Goal: Task Accomplishment & Management: Use online tool/utility

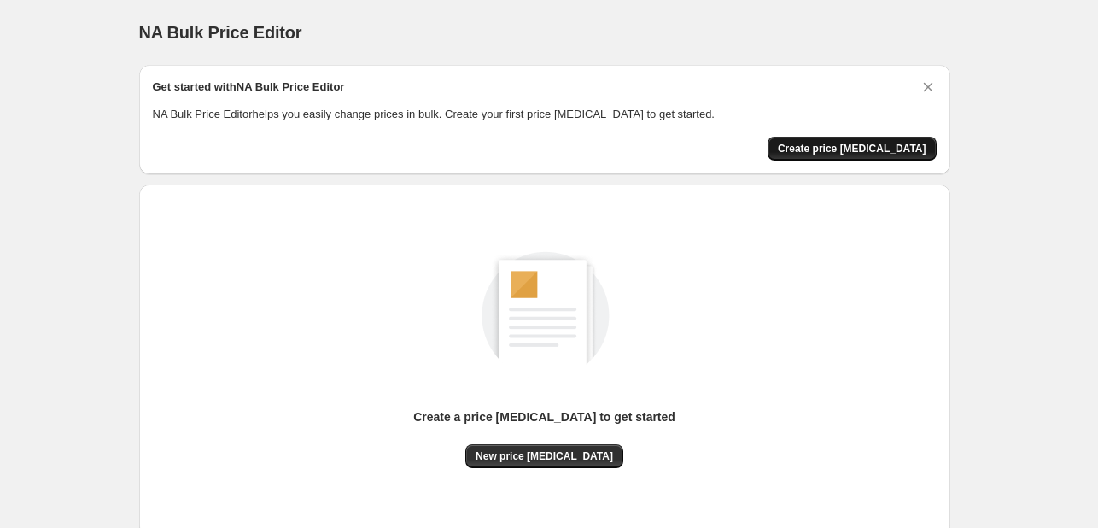
click at [860, 144] on span "Create price [MEDICAL_DATA]" at bounding box center [852, 149] width 149 height 14
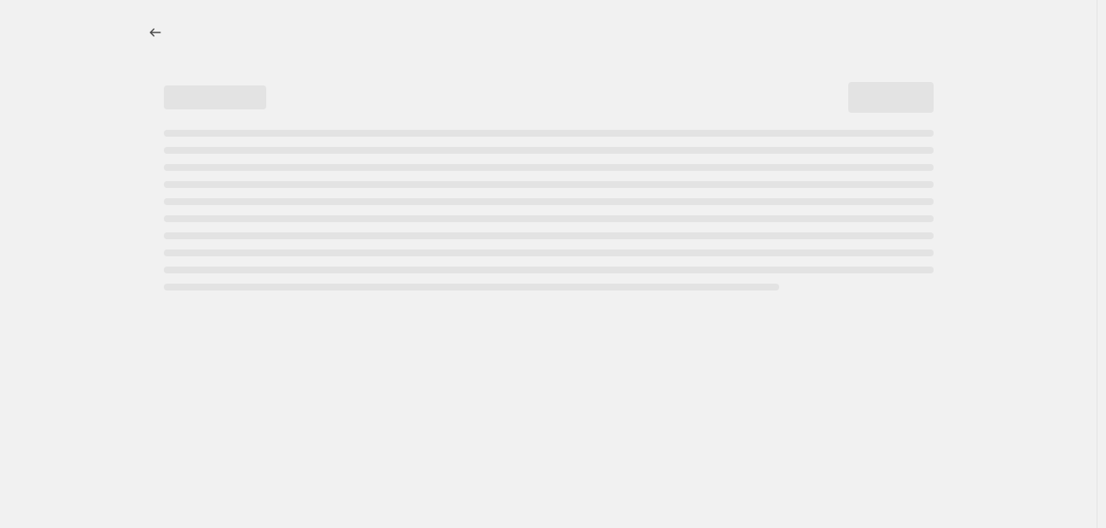
select select "percentage"
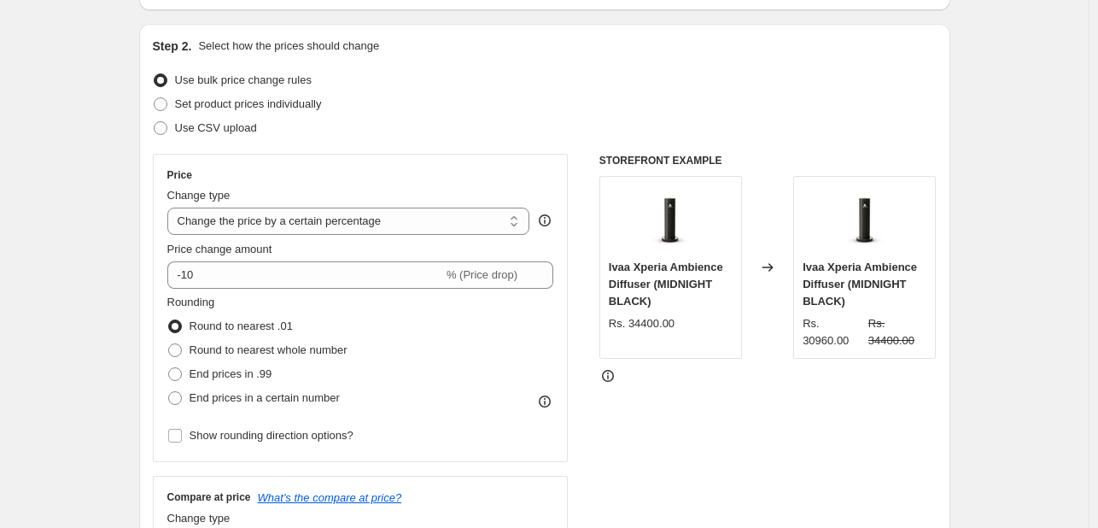
scroll to position [171, 0]
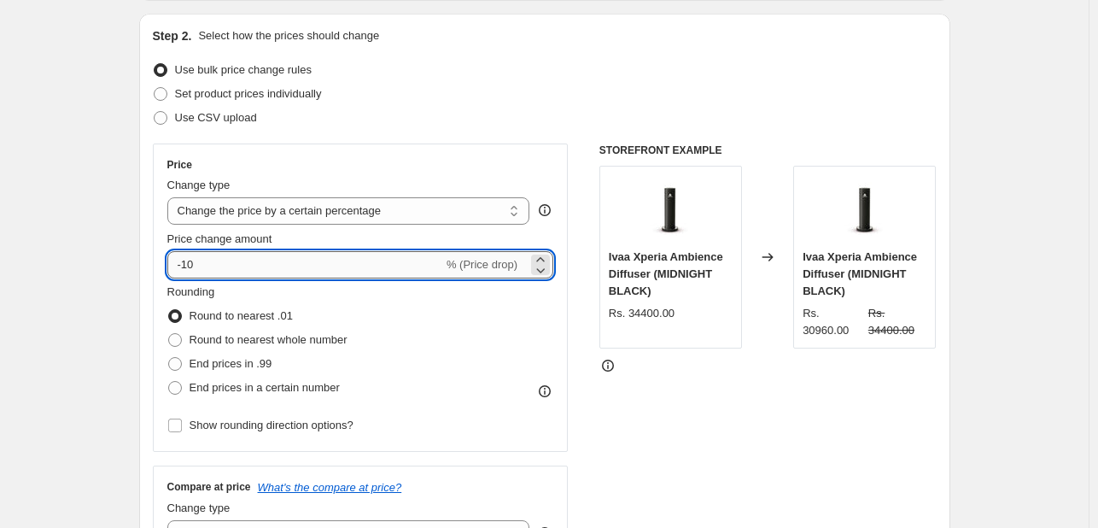
drag, startPoint x: 201, startPoint y: 256, endPoint x: 222, endPoint y: 261, distance: 21.1
click at [202, 257] on input "-10" at bounding box center [305, 264] width 276 height 27
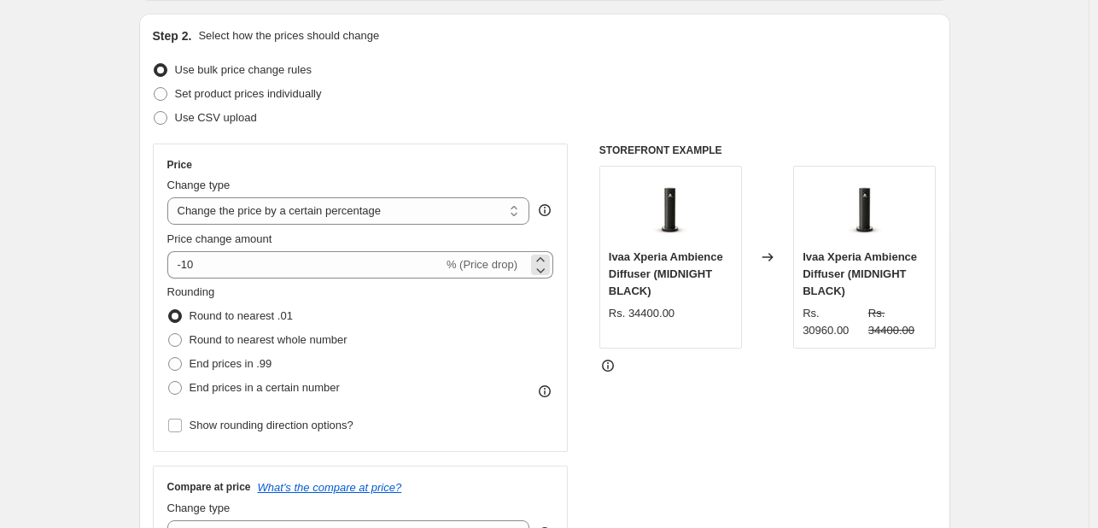
click at [495, 268] on span "% (Price drop)" at bounding box center [481, 264] width 71 height 13
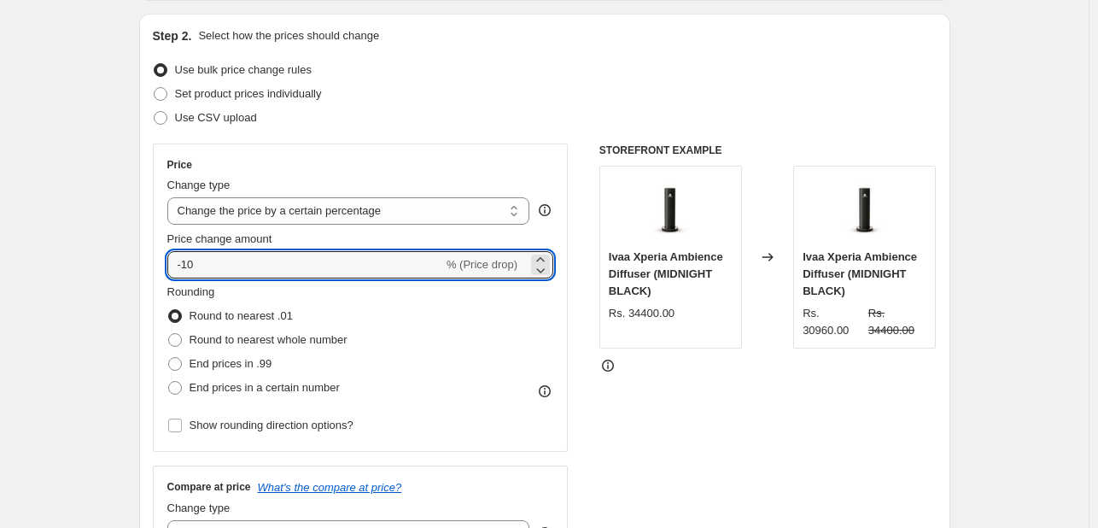
drag, startPoint x: 198, startPoint y: 264, endPoint x: 158, endPoint y: 262, distance: 40.2
click at [161, 262] on div "Price Change type Change the price to a certain amount Change the price by a ce…" at bounding box center [361, 297] width 416 height 308
click at [235, 266] on input "-10" at bounding box center [305, 264] width 276 height 27
type input "-9"
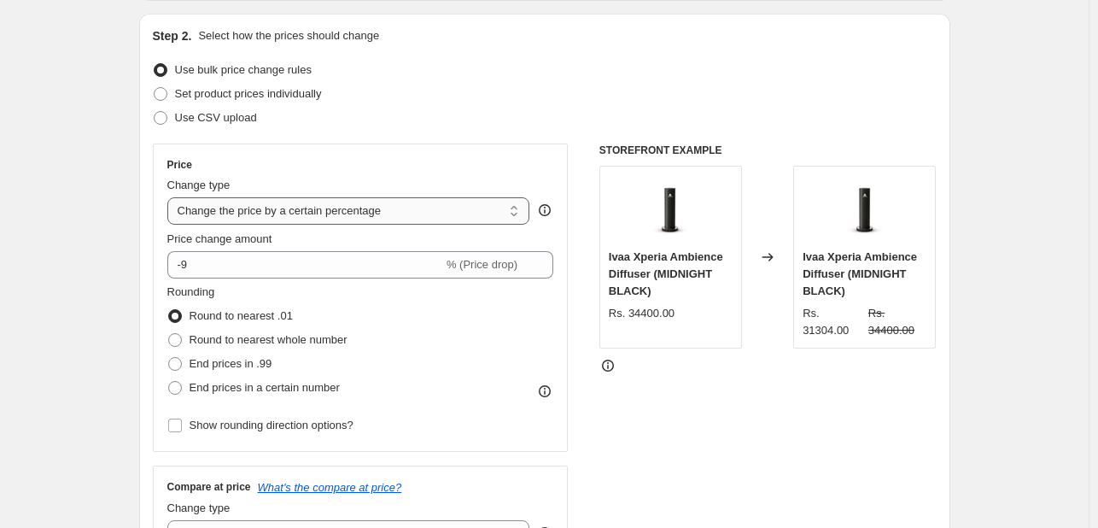
click at [304, 201] on select "Change the price to a certain amount Change the price by a certain amount Chang…" at bounding box center [348, 210] width 363 height 27
click at [171, 197] on select "Change the price to a certain amount Change the price by a certain amount Chang…" at bounding box center [348, 210] width 363 height 27
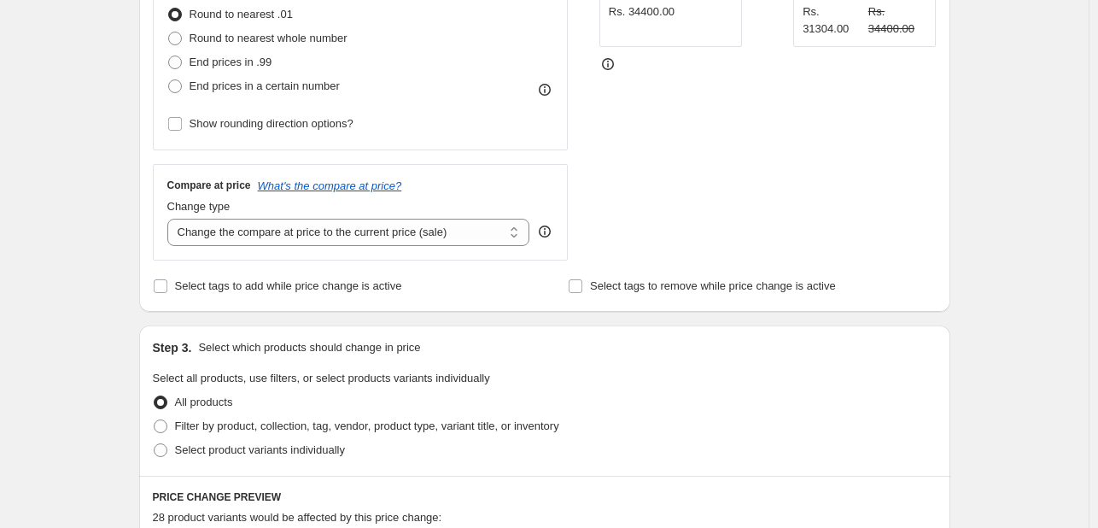
scroll to position [512, 0]
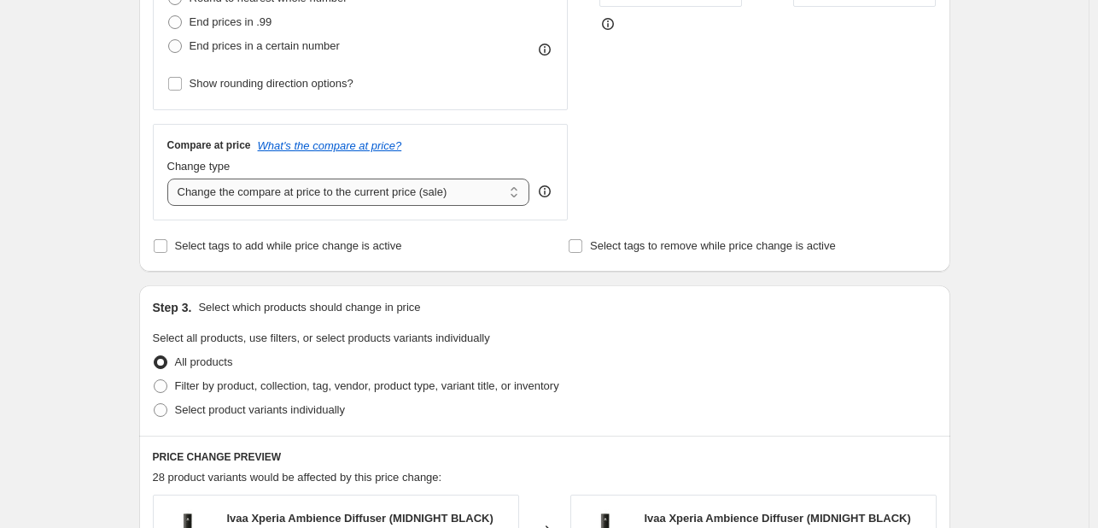
click at [382, 190] on select "Change the compare at price to the current price (sale) Change the compare at p…" at bounding box center [348, 191] width 363 height 27
click at [254, 186] on select "Change the compare at price to the current price (sale) Change the compare at p…" at bounding box center [348, 191] width 363 height 27
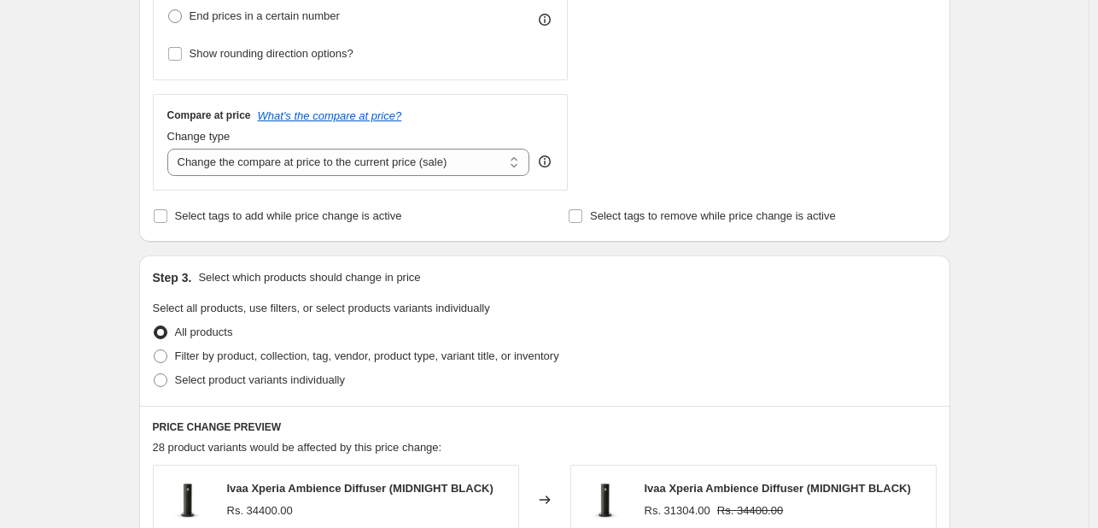
scroll to position [768, 0]
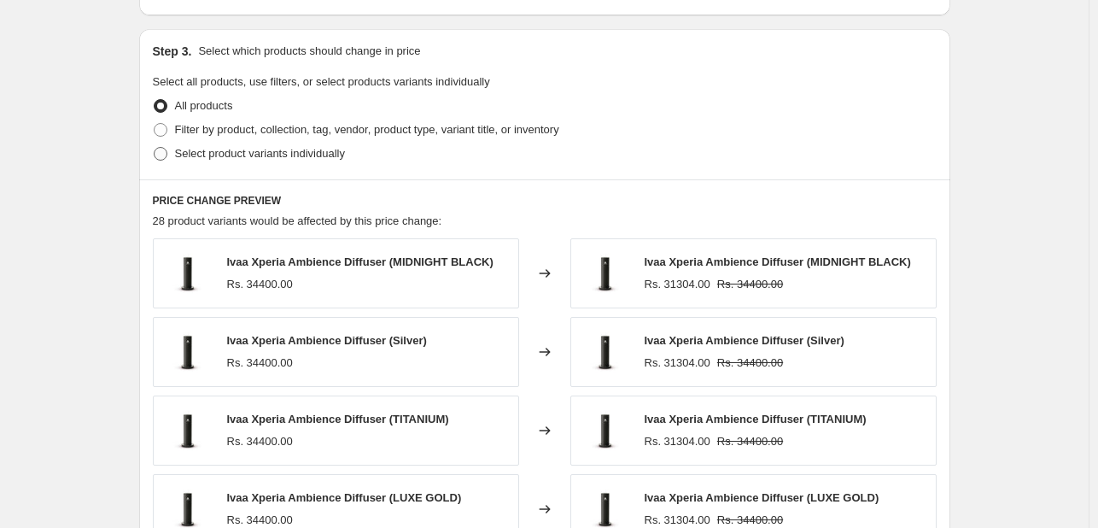
click at [266, 153] on span "Select product variants individually" at bounding box center [260, 153] width 170 height 13
click at [155, 148] on input "Select product variants individually" at bounding box center [154, 147] width 1 height 1
radio input "true"
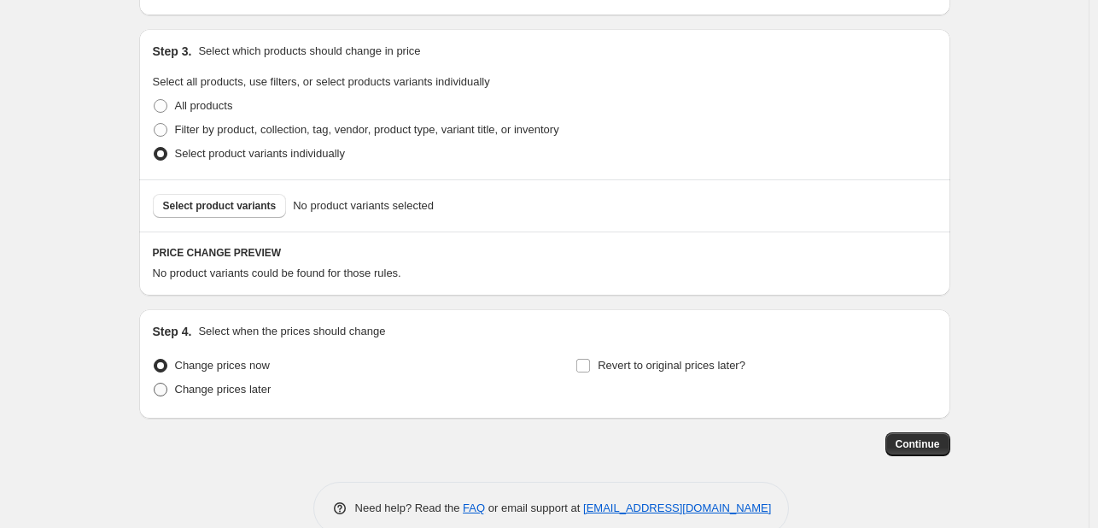
click at [240, 393] on span "Change prices later" at bounding box center [223, 388] width 96 height 13
click at [155, 383] on input "Change prices later" at bounding box center [154, 382] width 1 height 1
radio input "true"
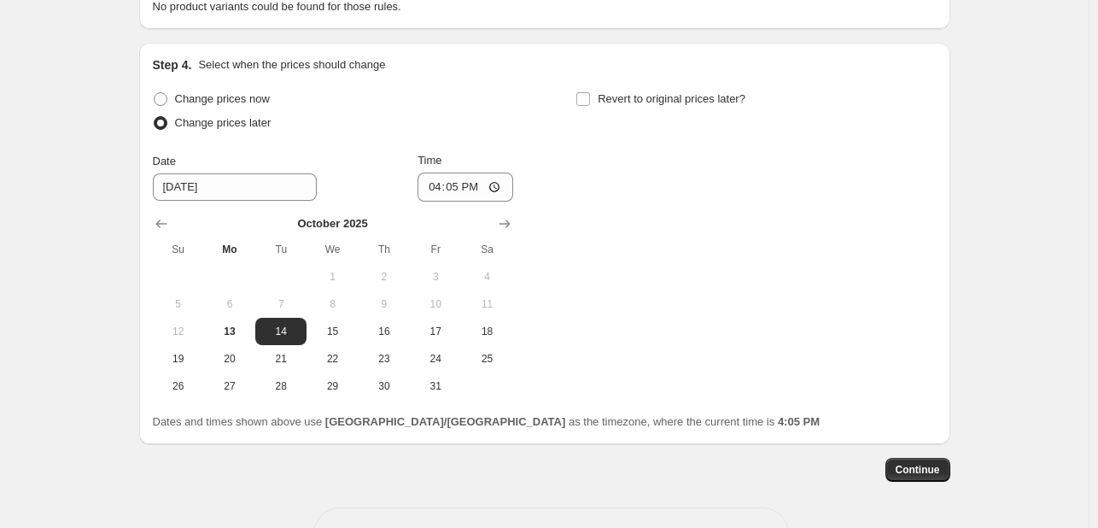
scroll to position [1007, 0]
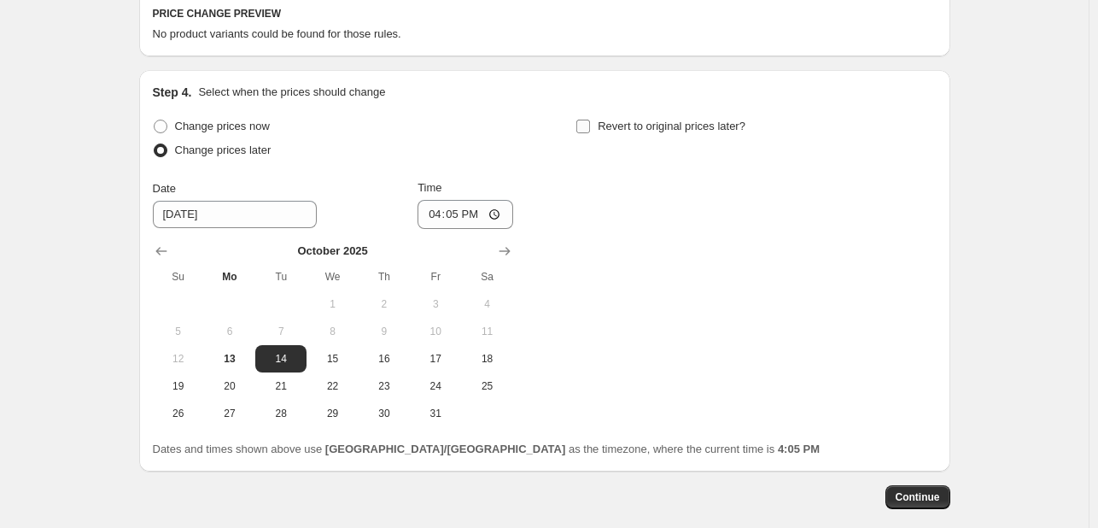
click at [595, 125] on label "Revert to original prices later?" at bounding box center [660, 126] width 170 height 24
click at [590, 125] on input "Revert to original prices later?" at bounding box center [583, 127] width 14 height 14
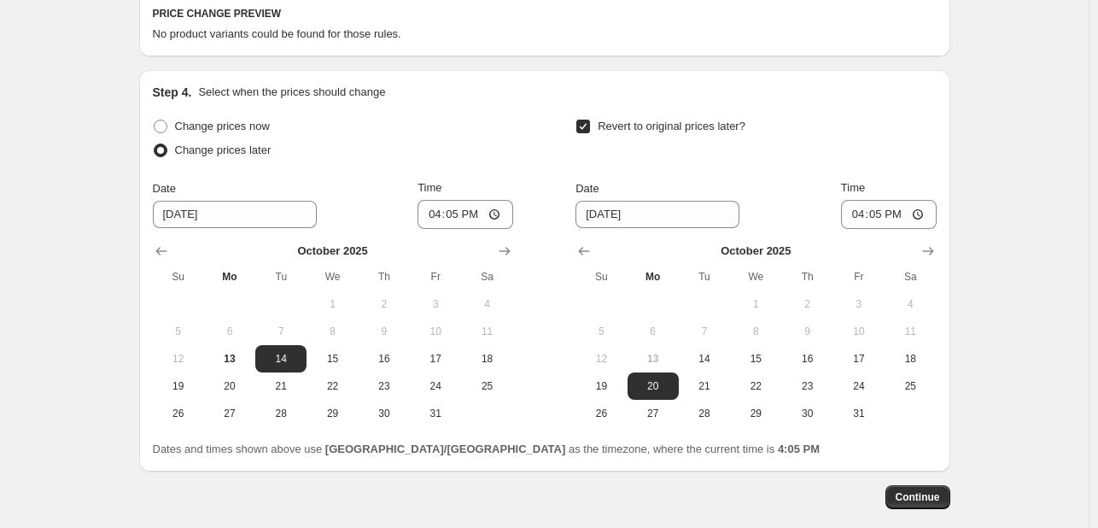
click at [590, 125] on input "Revert to original prices later?" at bounding box center [583, 127] width 14 height 14
checkbox input "false"
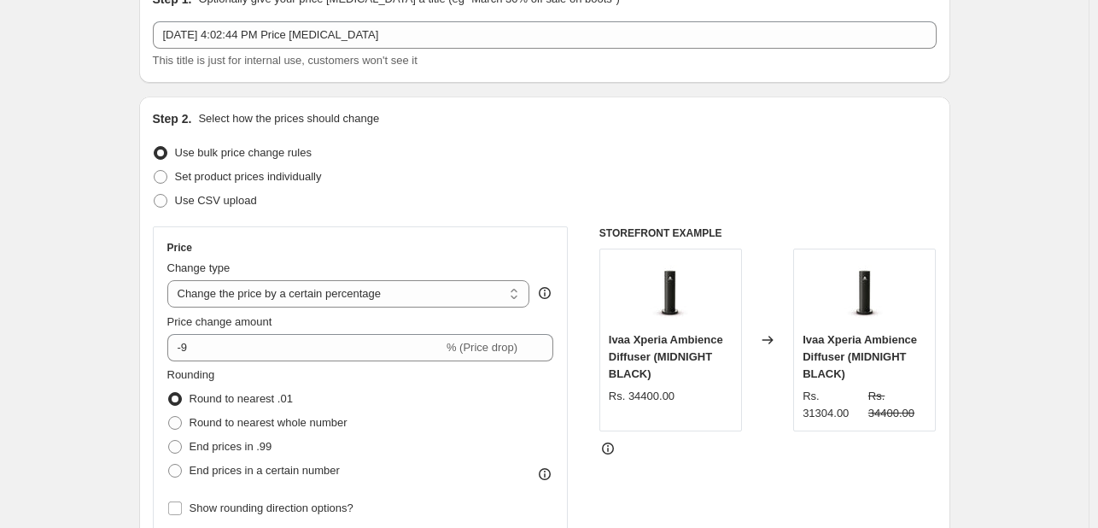
scroll to position [0, 0]
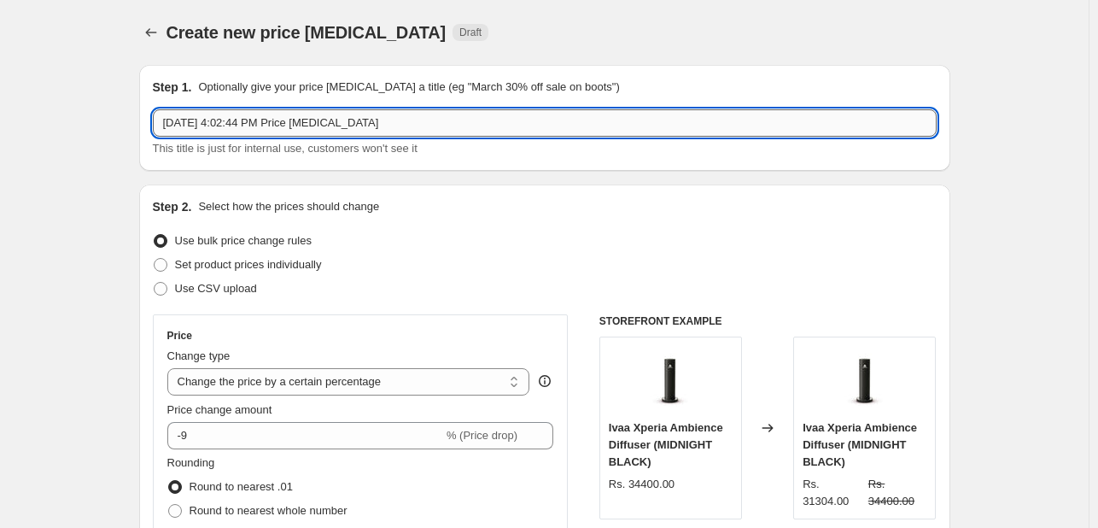
click at [219, 129] on input "Oct 13, 2025, 4:02:44 PM Price change job" at bounding box center [545, 122] width 784 height 27
click at [148, 31] on icon "Price change jobs" at bounding box center [151, 32] width 17 height 17
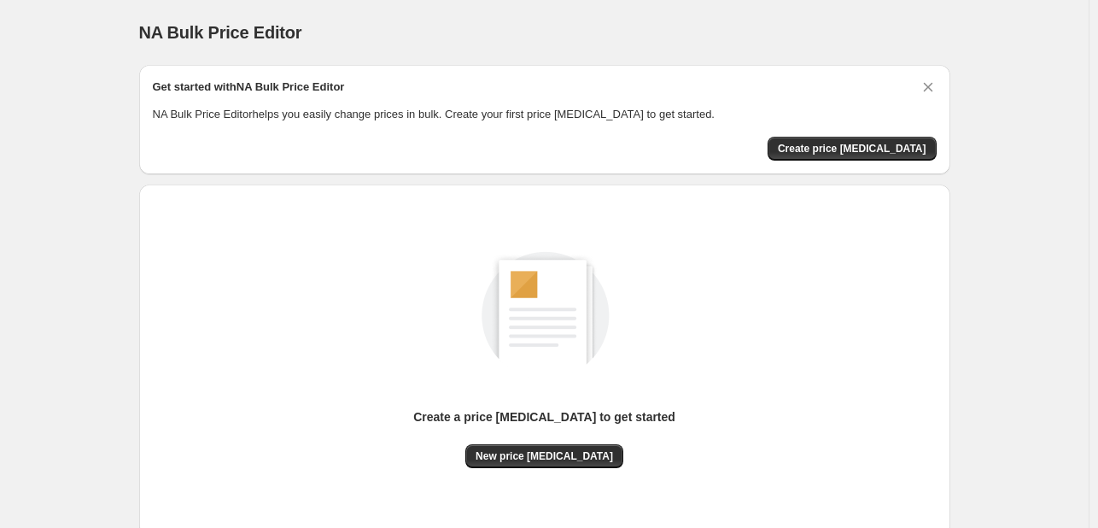
click at [676, 323] on div "Create a price change job to get started New price change job" at bounding box center [545, 341] width 784 height 253
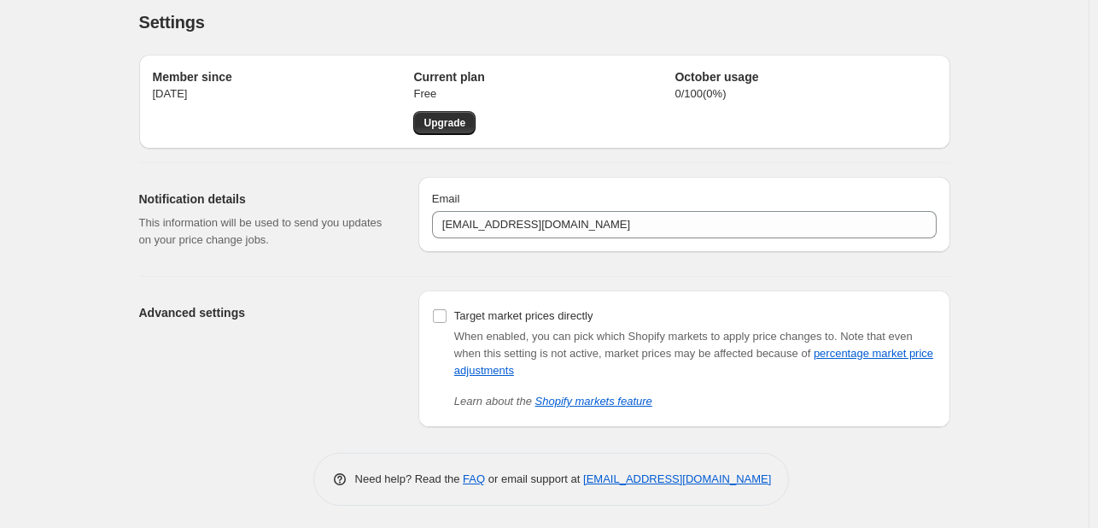
scroll to position [14, 0]
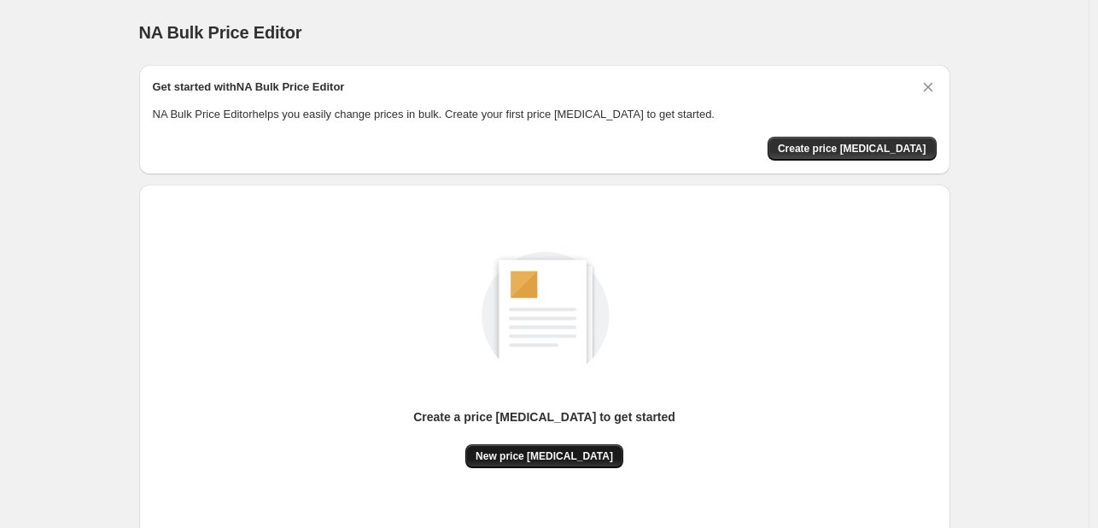
click at [534, 452] on span "New price [MEDICAL_DATA]" at bounding box center [543, 456] width 137 height 14
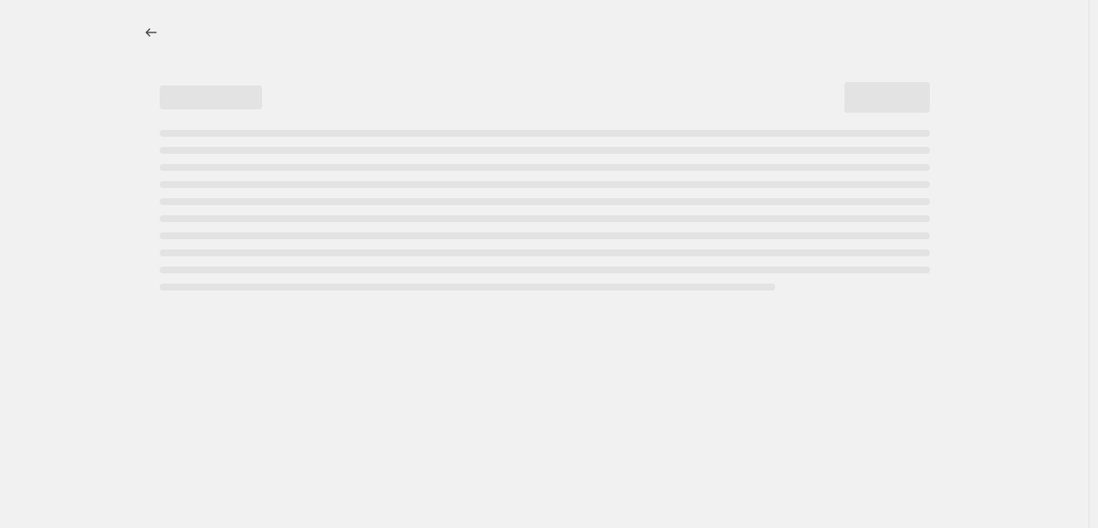
select select "percentage"
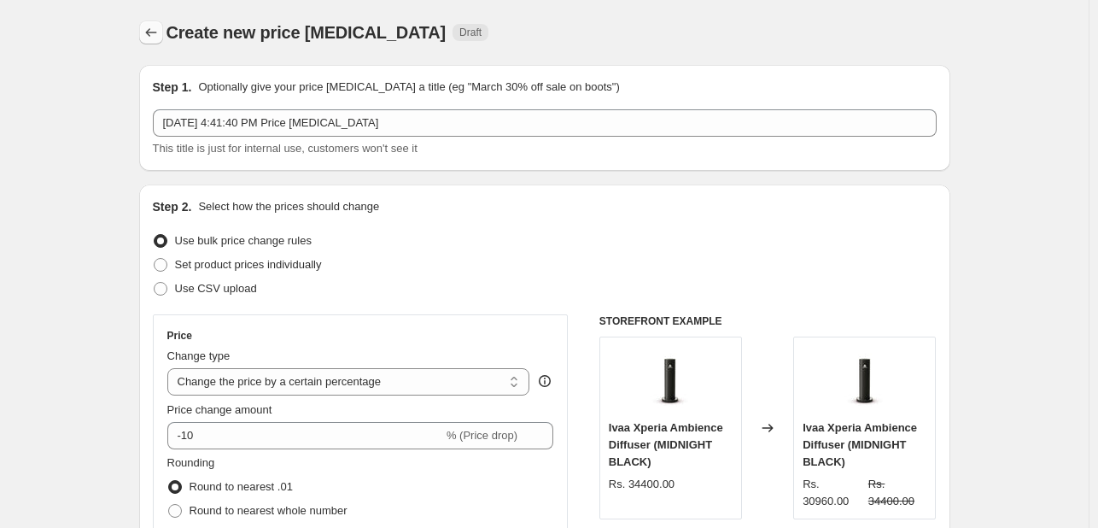
click at [158, 35] on icon "Price change jobs" at bounding box center [151, 32] width 17 height 17
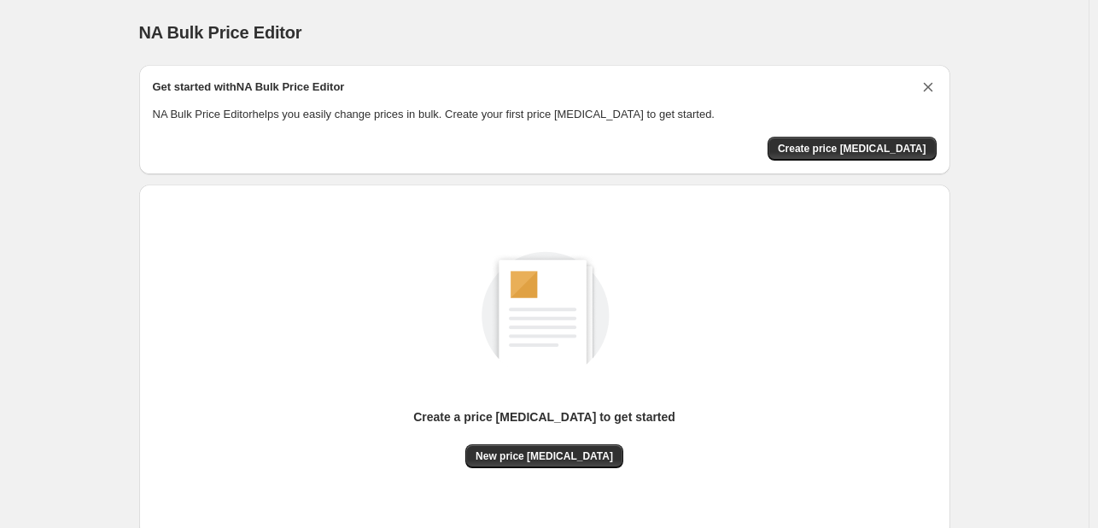
click at [932, 83] on icon "Dismiss card" at bounding box center [927, 87] width 17 height 17
